Goal: Check status: Check status

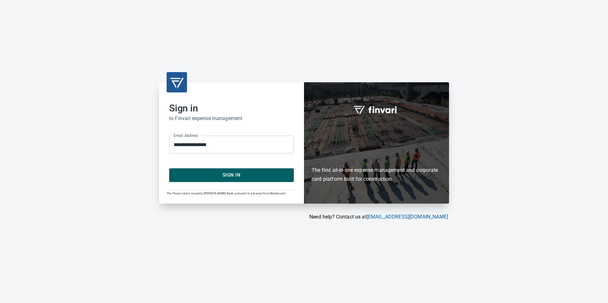
click at [225, 173] on span "Sign In" at bounding box center [231, 175] width 111 height 8
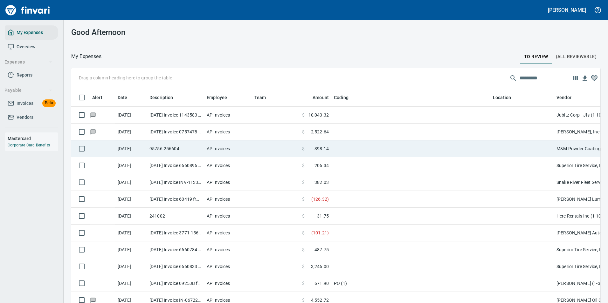
scroll to position [224, 515]
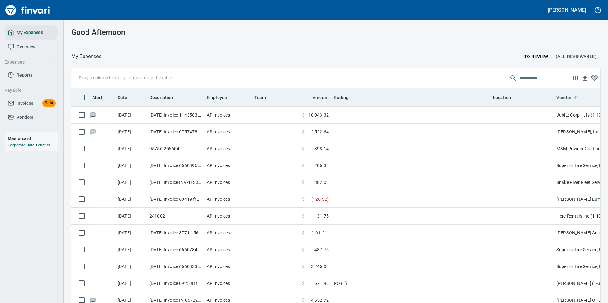
click at [575, 96] on icon at bounding box center [576, 98] width 4 height 4
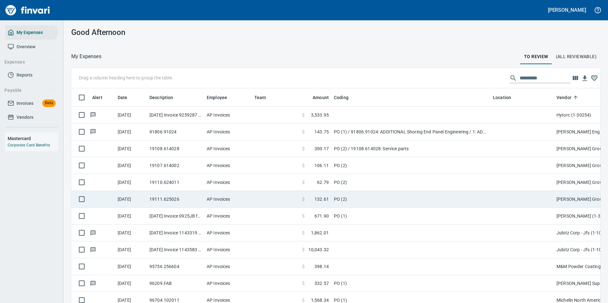
scroll to position [795, 0]
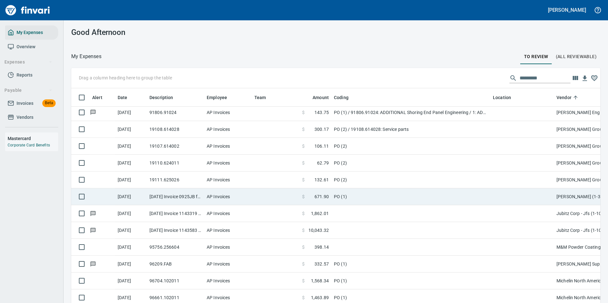
click at [355, 197] on td "PO (1)" at bounding box center [410, 197] width 159 height 17
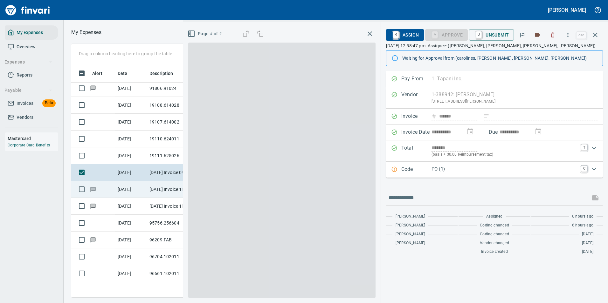
scroll to position [224, 361]
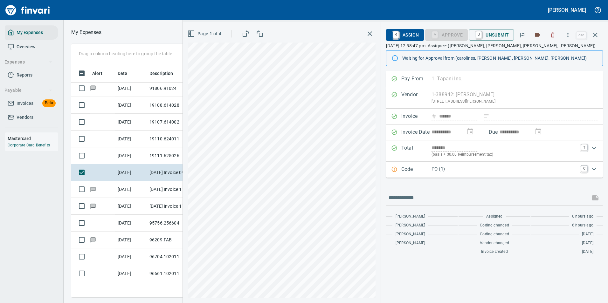
click at [446, 170] on p "PO (1)" at bounding box center [504, 169] width 146 height 7
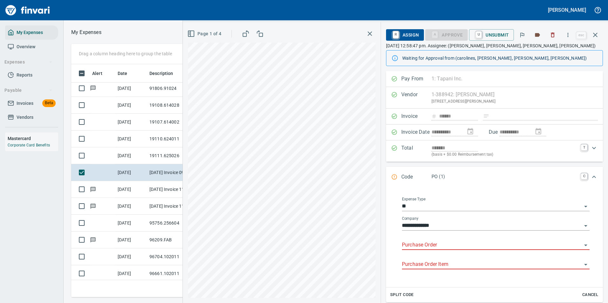
click at [436, 248] on input "Purchase Order" at bounding box center [492, 245] width 180 height 9
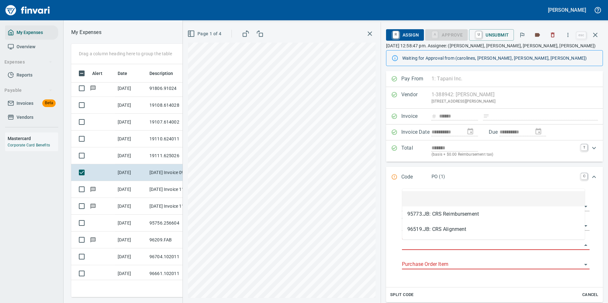
click at [424, 245] on input "Purchase Order" at bounding box center [492, 245] width 180 height 9
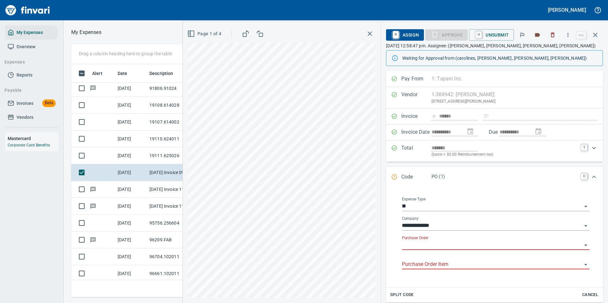
click at [421, 261] on input "Purchase Order Item" at bounding box center [492, 264] width 180 height 9
click at [420, 244] on input "Purchase Order" at bounding box center [492, 245] width 180 height 9
click at [591, 176] on icon "Expand" at bounding box center [594, 177] width 8 height 8
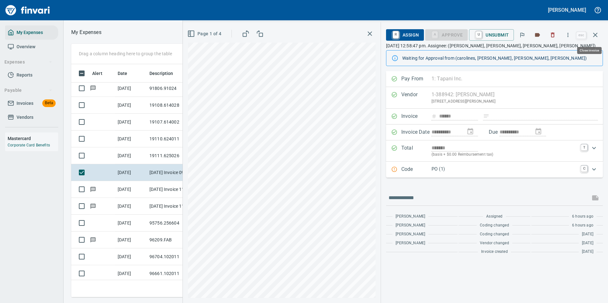
click at [597, 36] on icon "button" at bounding box center [595, 35] width 4 height 4
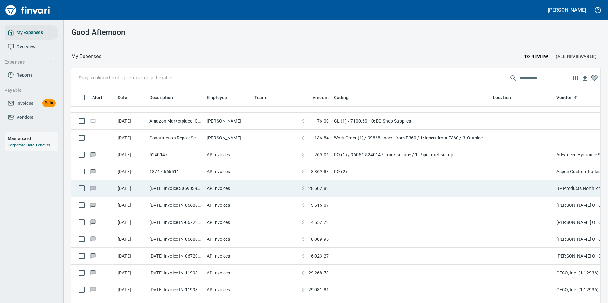
scroll to position [127, 0]
